Goal: Navigation & Orientation: Find specific page/section

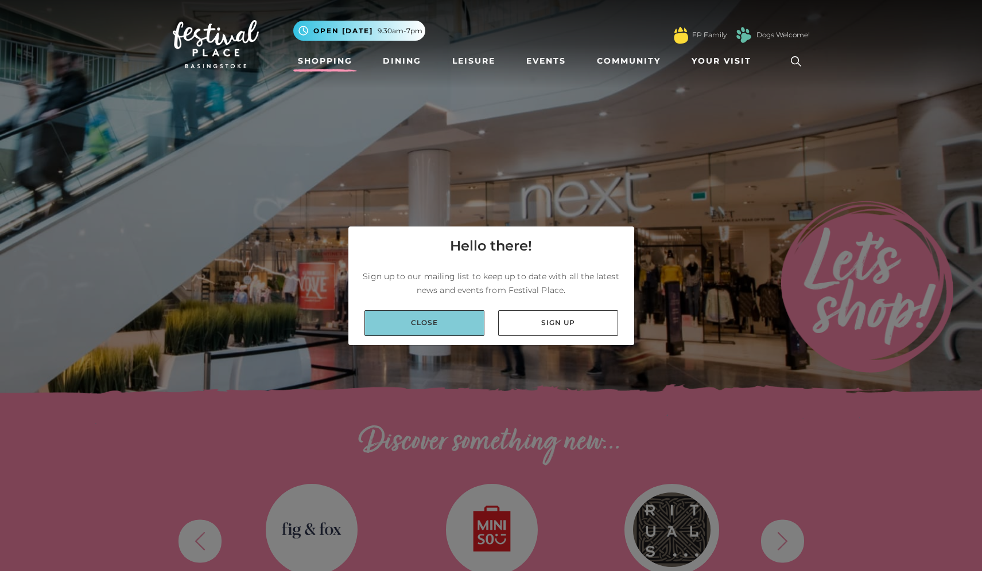
click at [450, 330] on link "Close" at bounding box center [424, 323] width 120 height 26
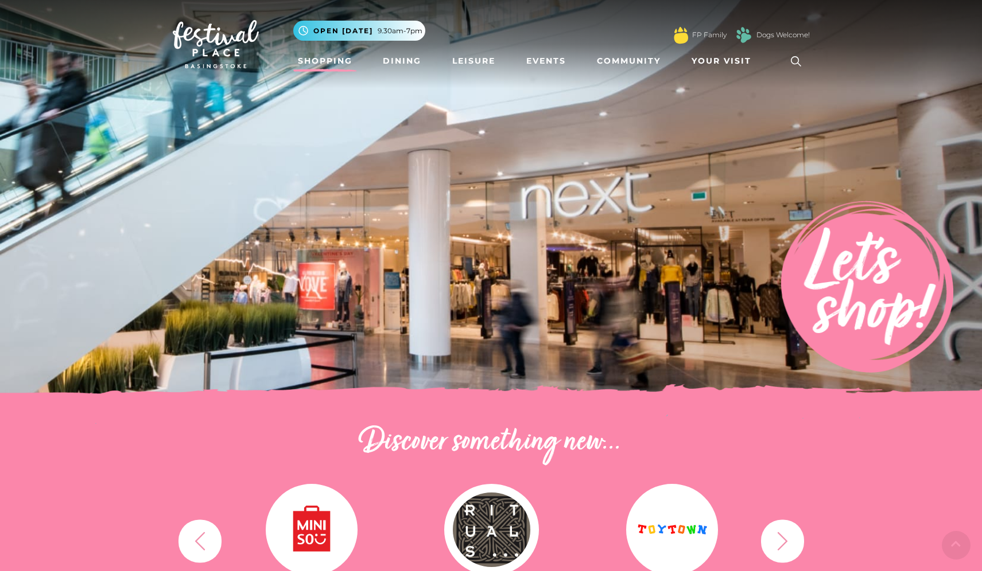
scroll to position [239, 0]
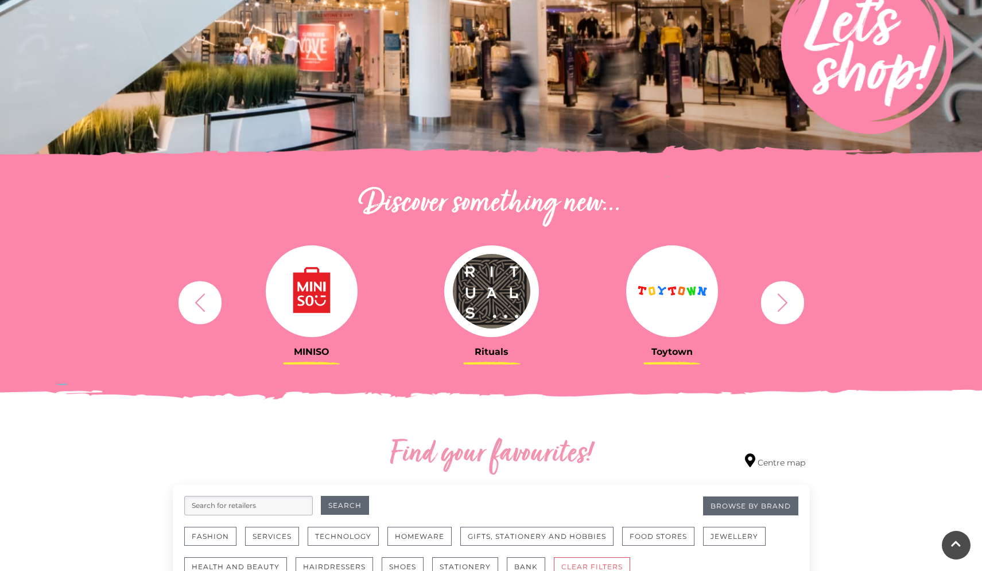
click at [764, 305] on button "button" at bounding box center [782, 302] width 43 height 43
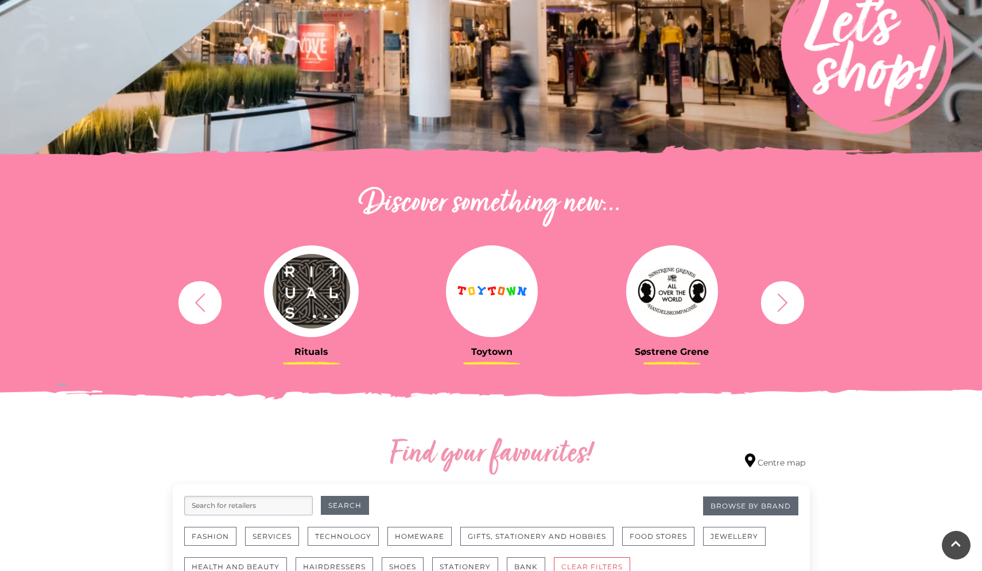
click at [774, 307] on icon "button" at bounding box center [782, 302] width 21 height 21
click at [781, 308] on icon "button" at bounding box center [782, 302] width 10 height 18
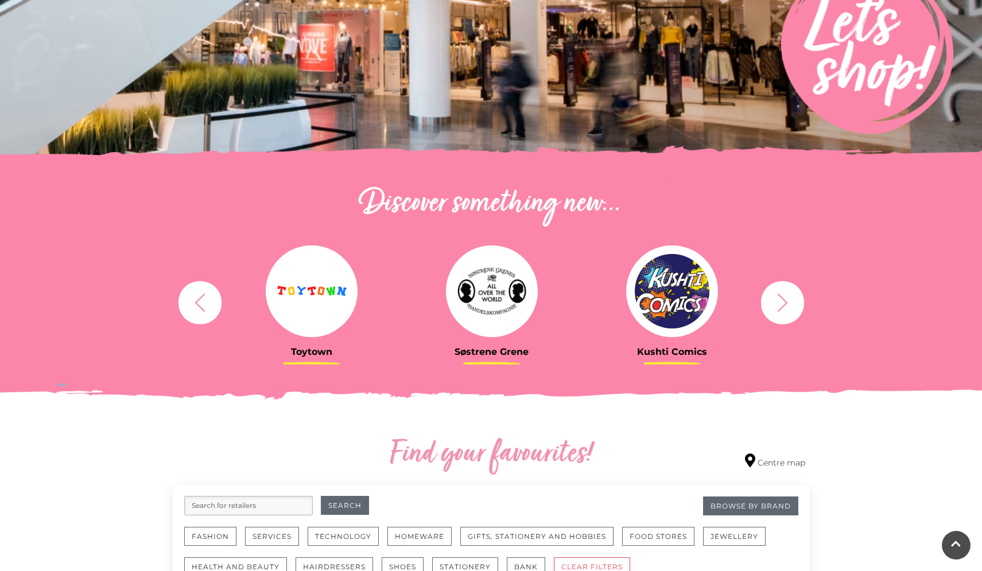
click at [781, 308] on icon "button" at bounding box center [782, 302] width 10 height 18
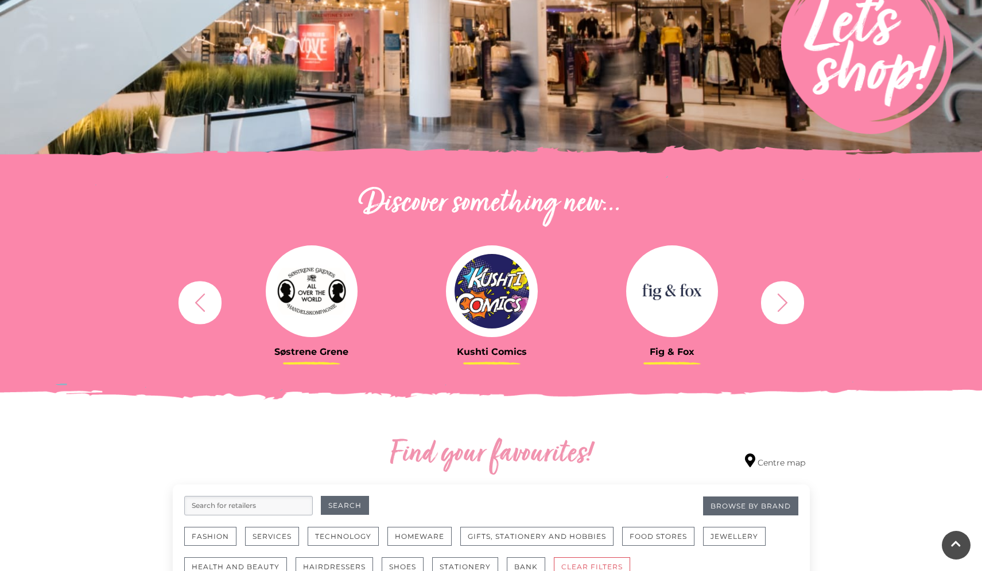
click at [781, 308] on icon "button" at bounding box center [782, 302] width 10 height 18
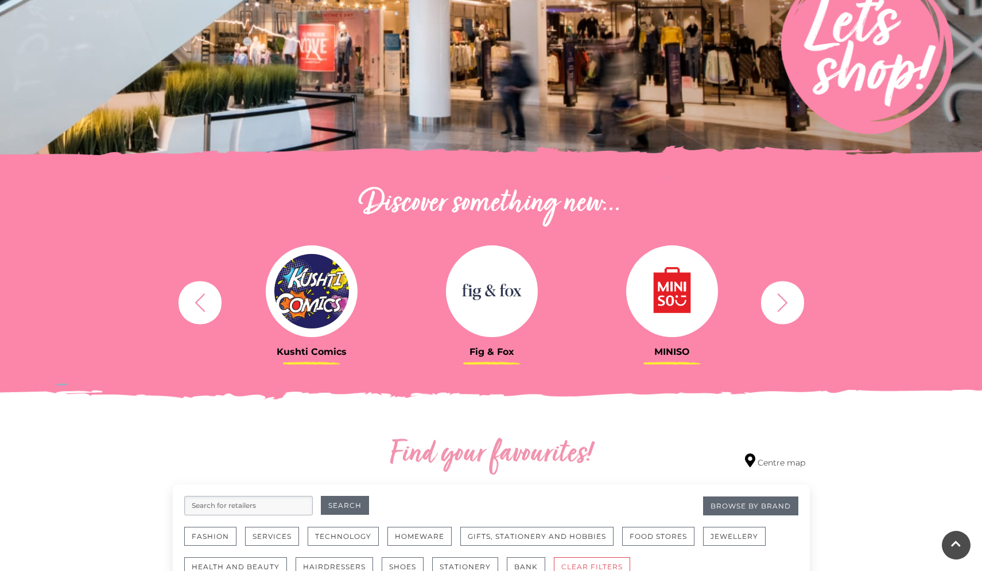
click at [781, 308] on icon "button" at bounding box center [782, 302] width 10 height 18
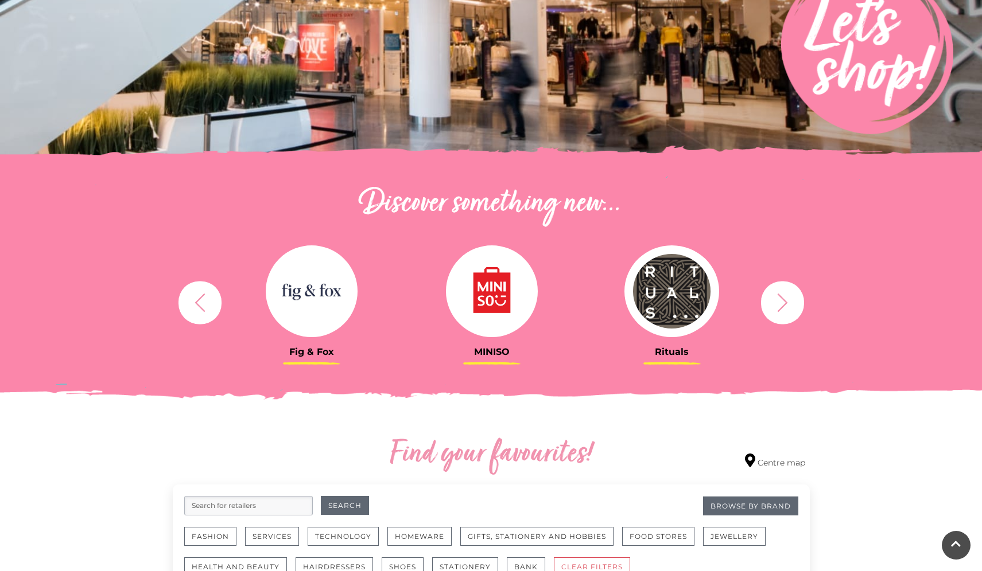
click at [781, 308] on icon "button" at bounding box center [782, 302] width 10 height 18
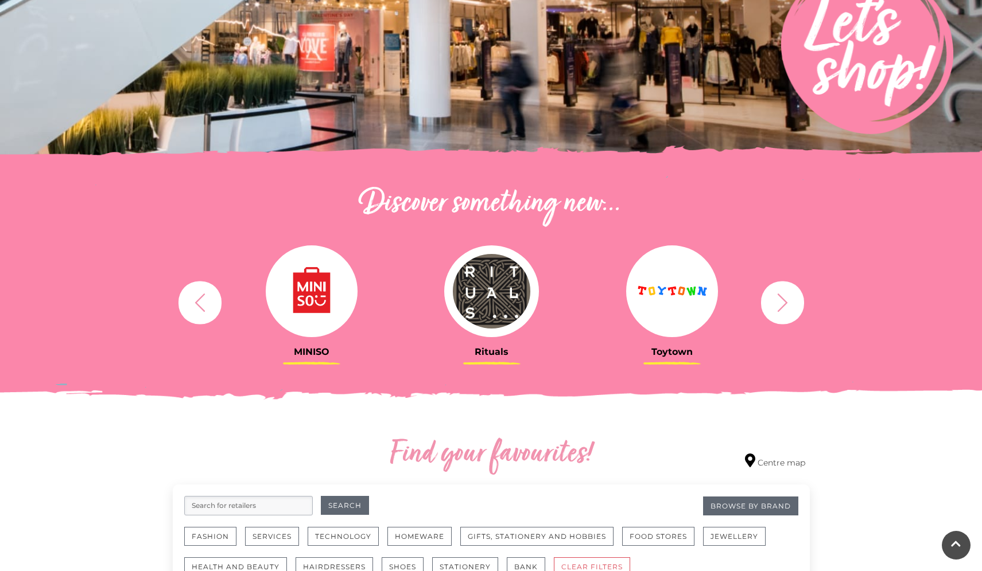
click at [781, 308] on icon "button" at bounding box center [782, 302] width 10 height 18
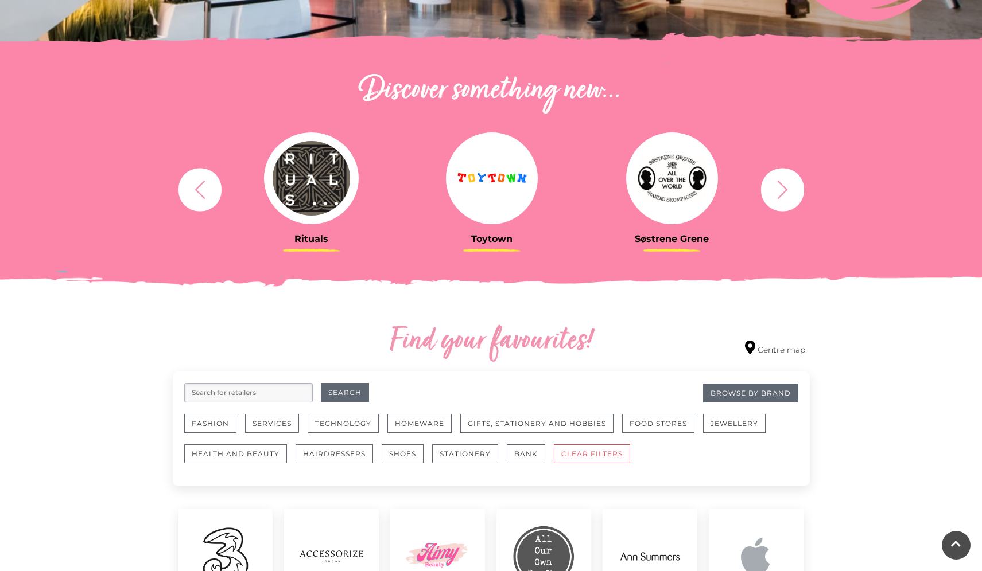
scroll to position [587, 0]
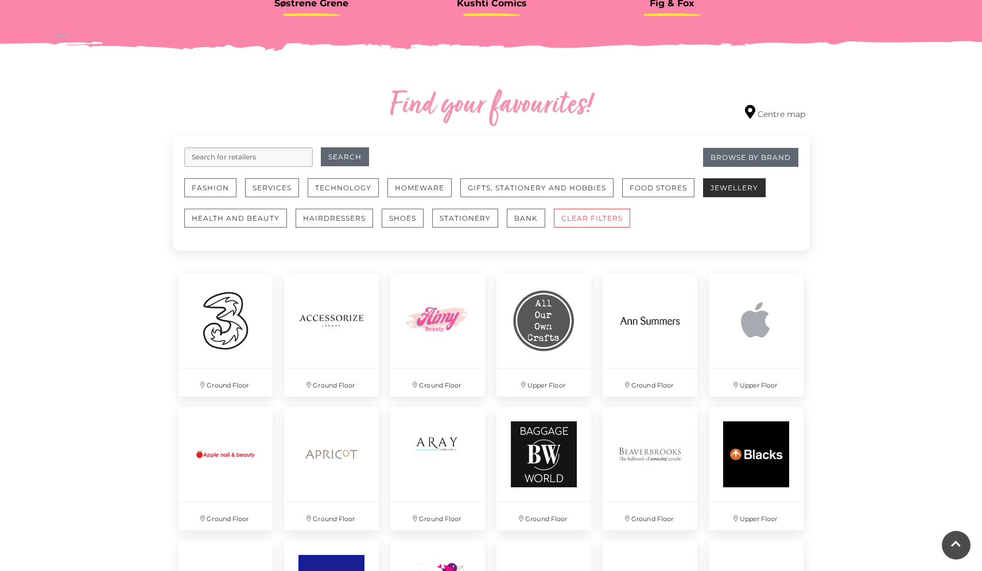
click at [710, 193] on button "Jewellery" at bounding box center [734, 187] width 63 height 19
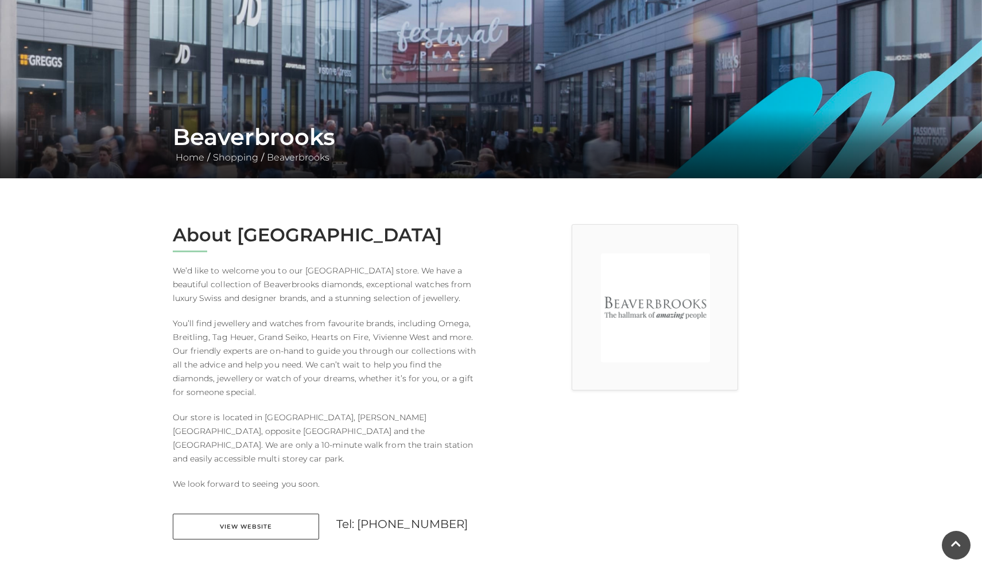
scroll to position [204, 0]
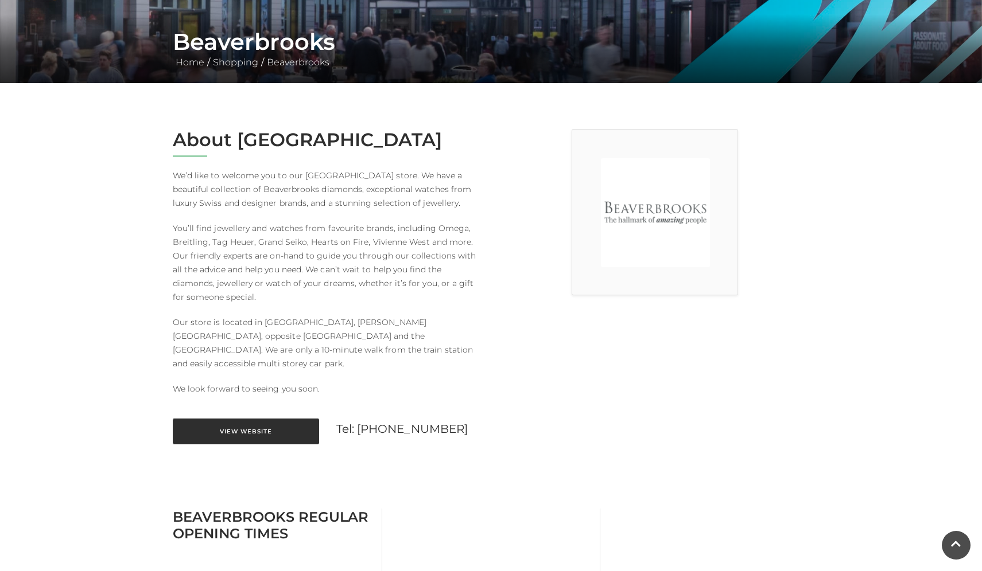
click at [313, 419] on link "View Website" at bounding box center [246, 432] width 146 height 26
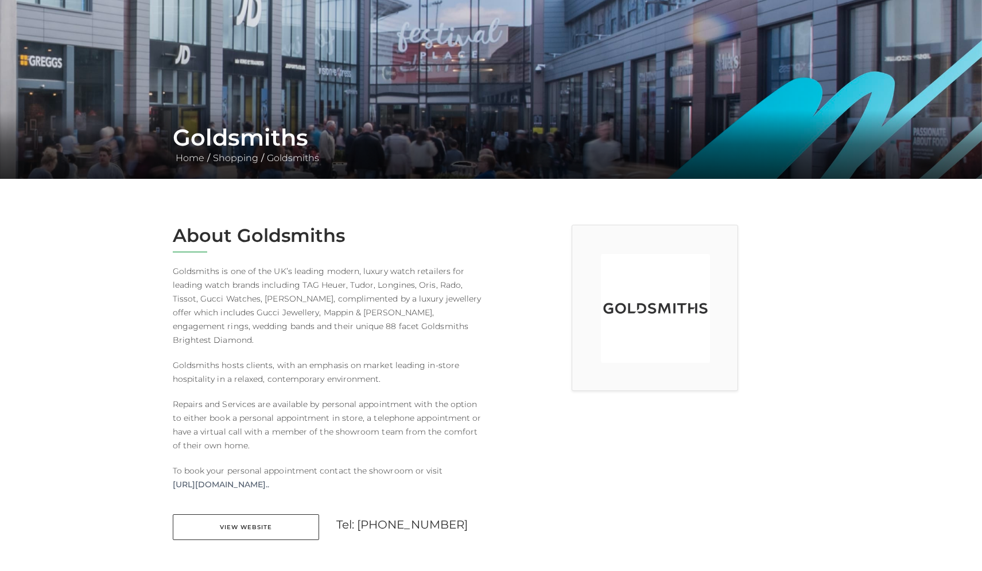
scroll to position [230, 0]
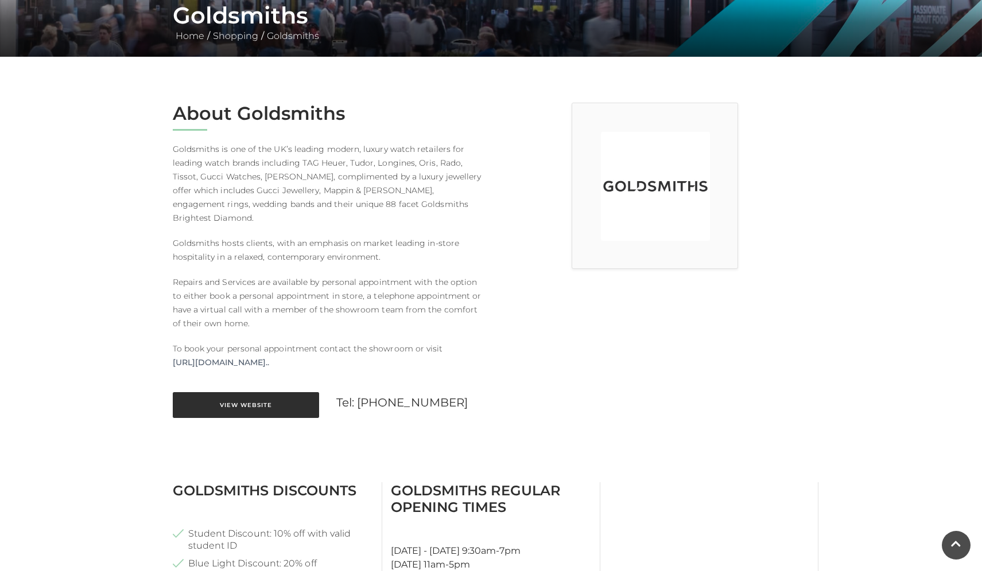
click at [291, 398] on link "View Website" at bounding box center [246, 405] width 146 height 26
